Goal: Find contact information: Find contact information

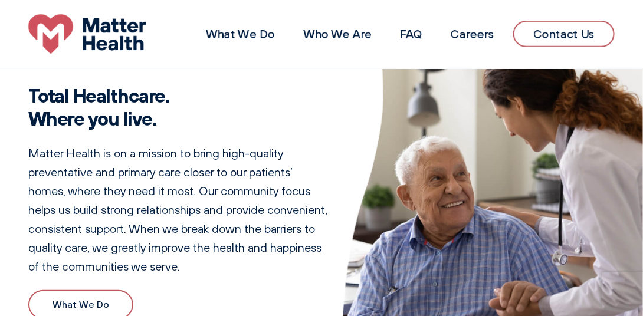
click at [111, 41] on img at bounding box center [87, 34] width 118 height 40
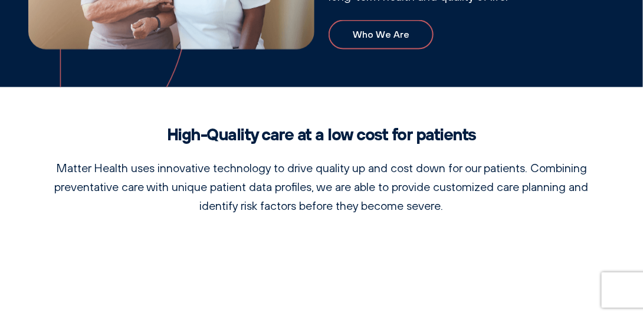
scroll to position [497, 0]
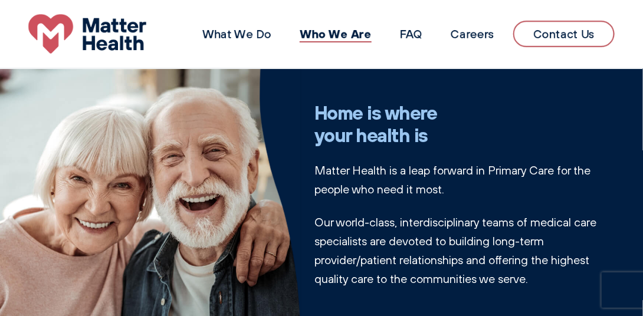
click at [554, 41] on link "Contact Us" at bounding box center [563, 34] width 101 height 27
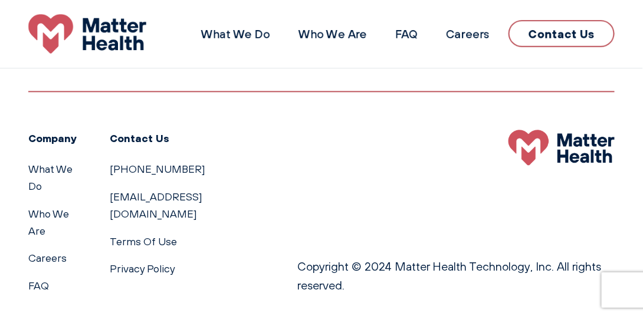
scroll to position [724, 0]
